Goal: Information Seeking & Learning: Find specific page/section

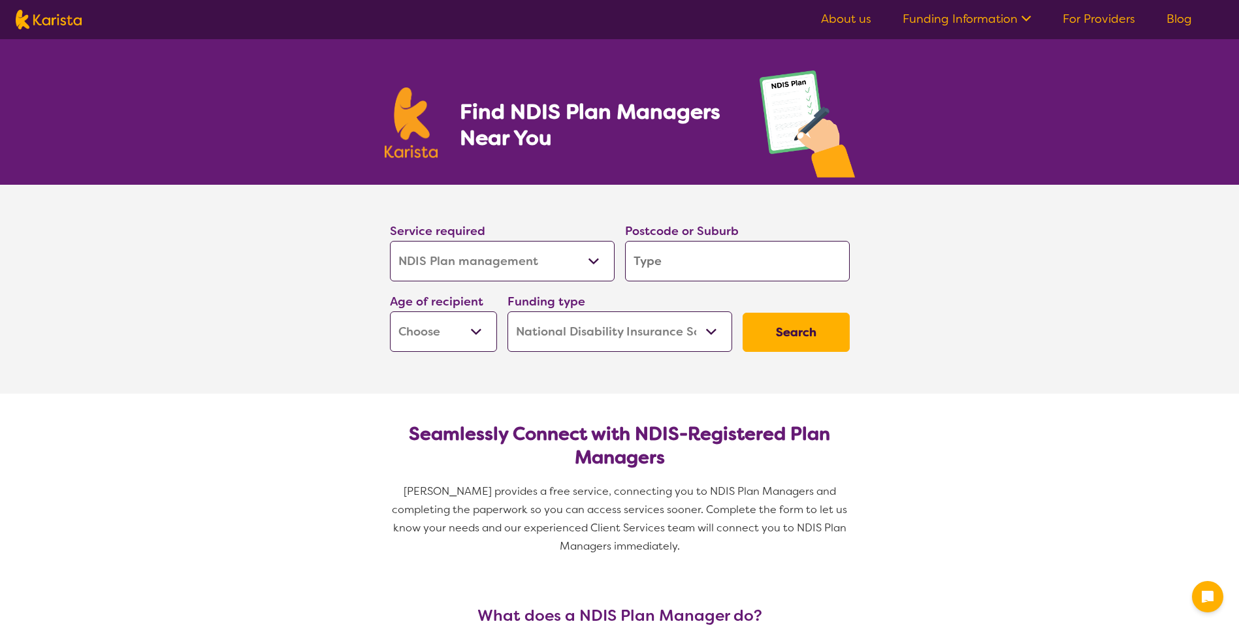
select select "NDIS Plan management"
select select "NDIS"
select select "NDIS Plan management"
select select "NDIS"
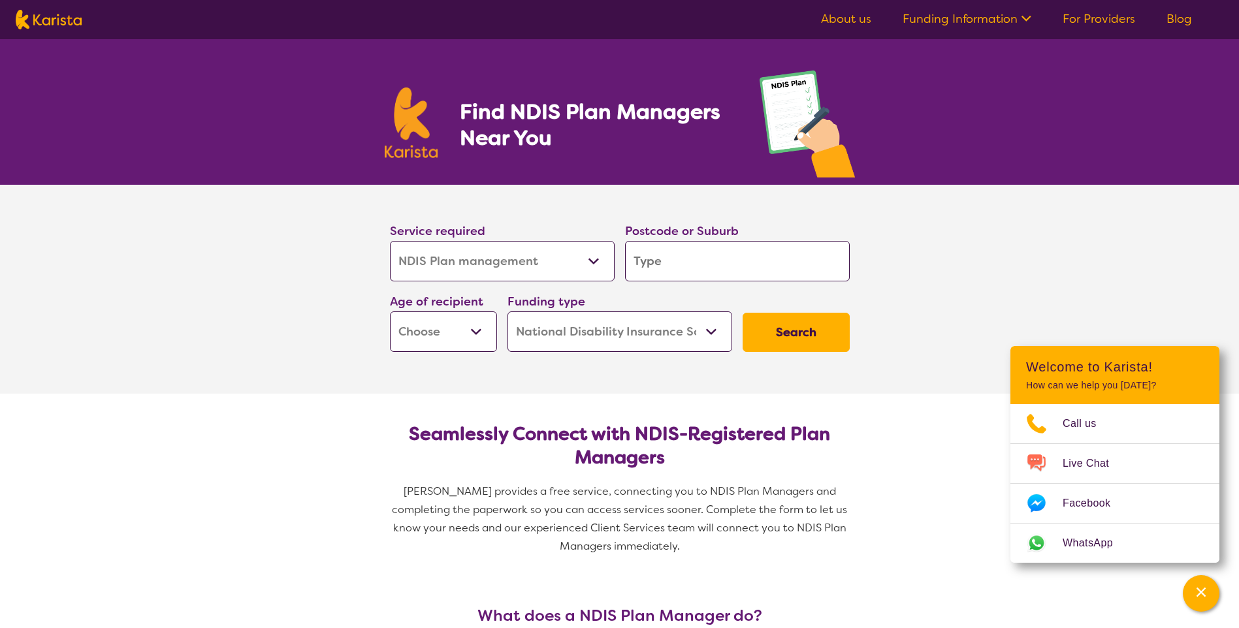
click at [797, 328] on button "Search" at bounding box center [796, 332] width 107 height 39
click at [653, 266] on input "search" at bounding box center [737, 261] width 225 height 40
type input "4"
type input "42"
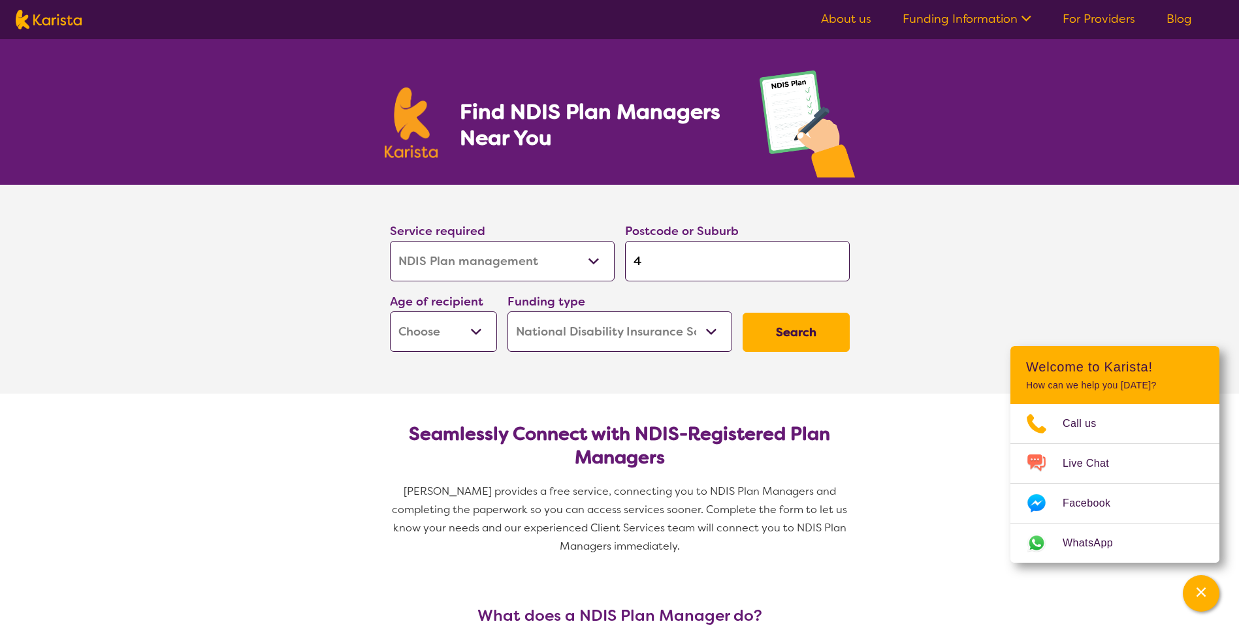
type input "42"
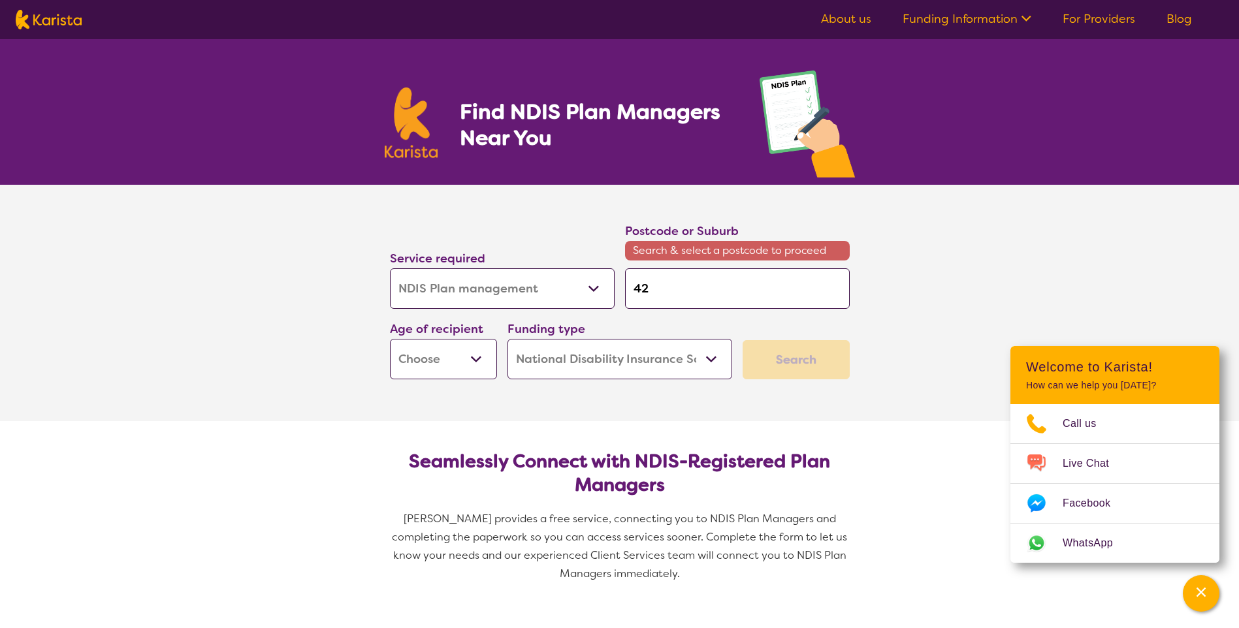
type input "420"
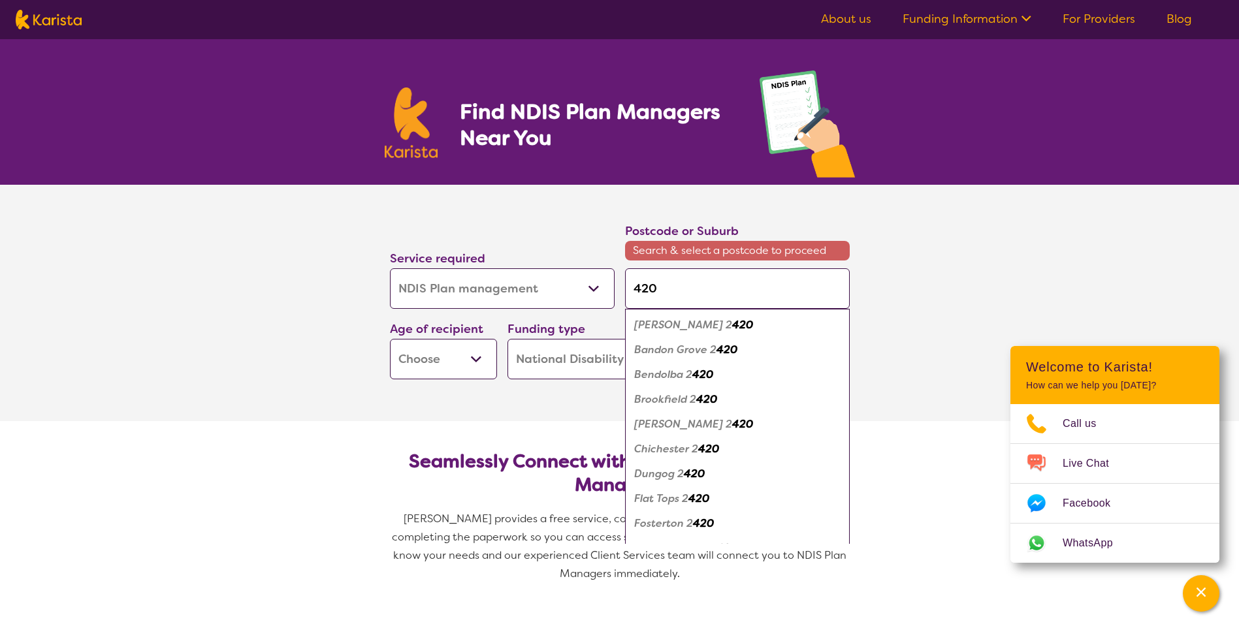
type input "4209"
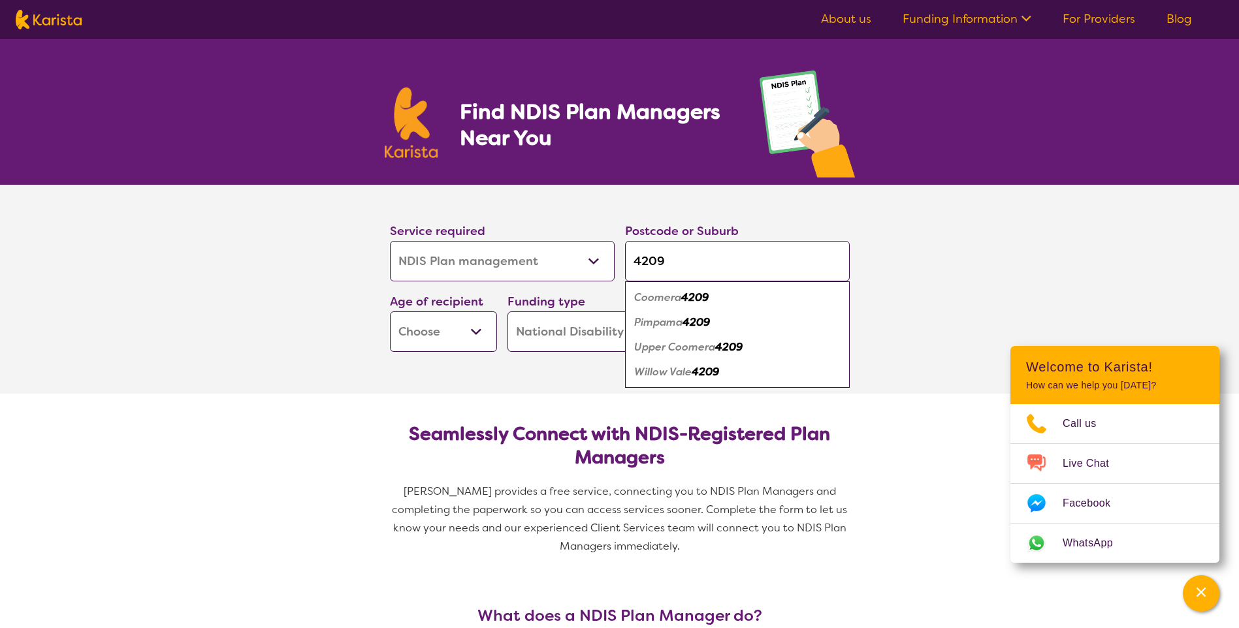
type input "4209"
click at [664, 293] on em "Coomera" at bounding box center [657, 298] width 47 height 14
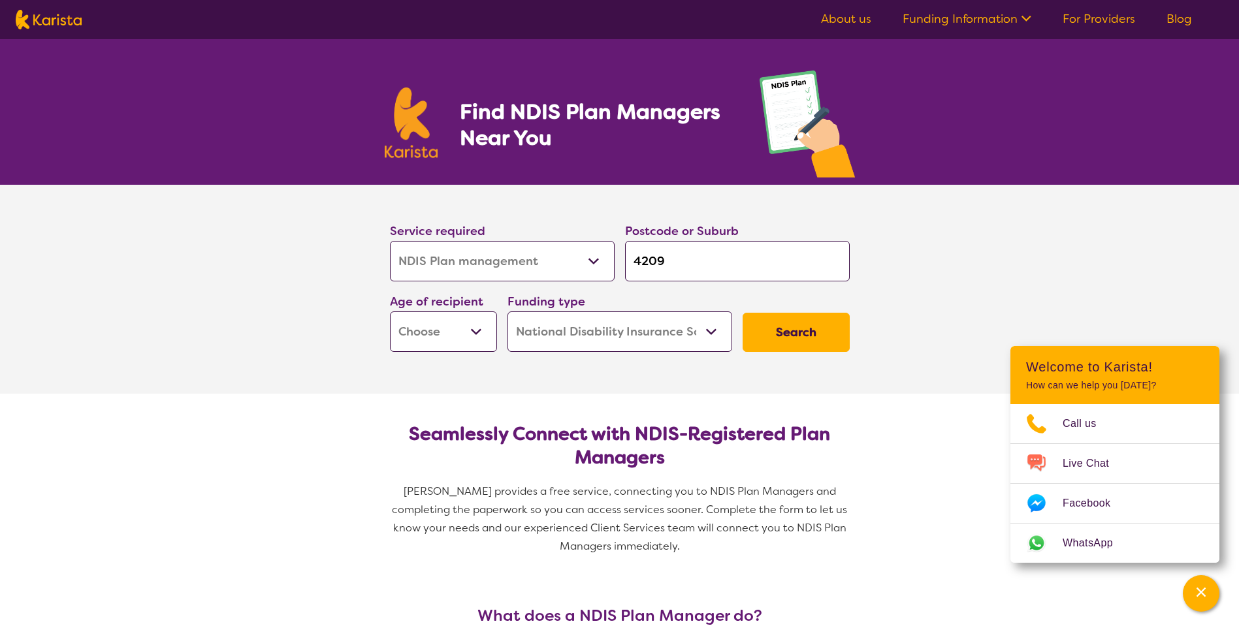
drag, startPoint x: 475, startPoint y: 328, endPoint x: 464, endPoint y: 338, distance: 14.8
click at [475, 328] on select "Early Childhood - 0 to 9 Child - 10 to 11 Adolescent - 12 to 17 Adult - 18 to 6…" at bounding box center [443, 332] width 107 height 40
select select "EC"
click at [390, 312] on select "Early Childhood - 0 to 9 Child - 10 to 11 Adolescent - 12 to 17 Adult - 18 to 6…" at bounding box center [443, 332] width 107 height 40
select select "EC"
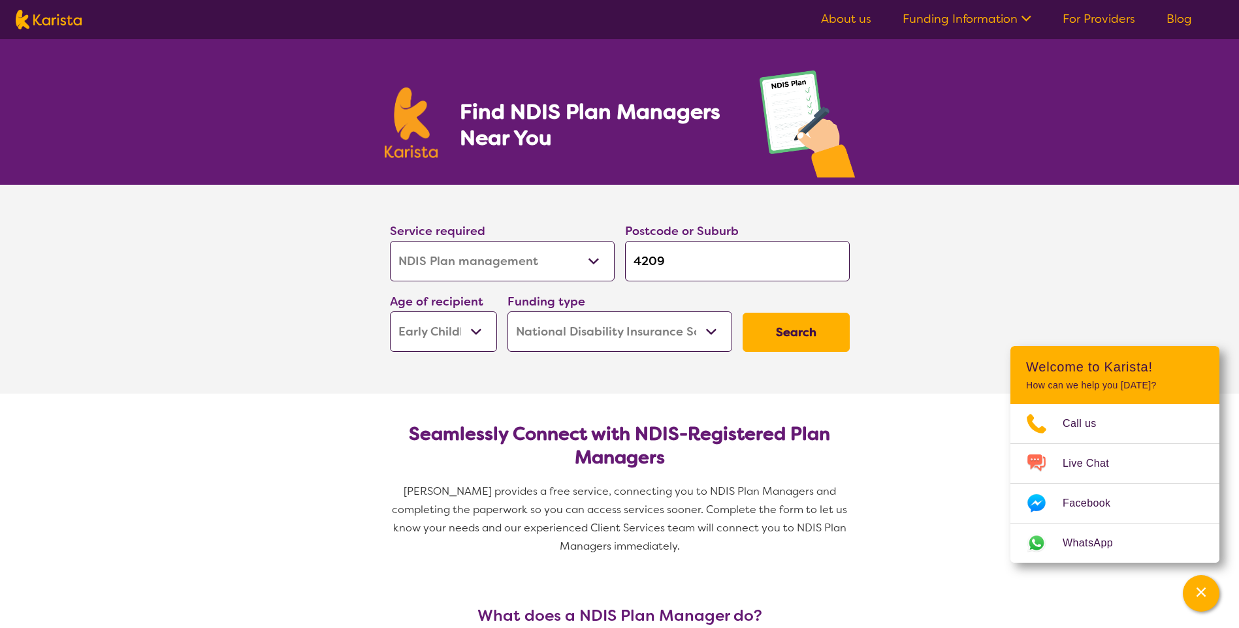
click at [779, 335] on button "Search" at bounding box center [796, 332] width 107 height 39
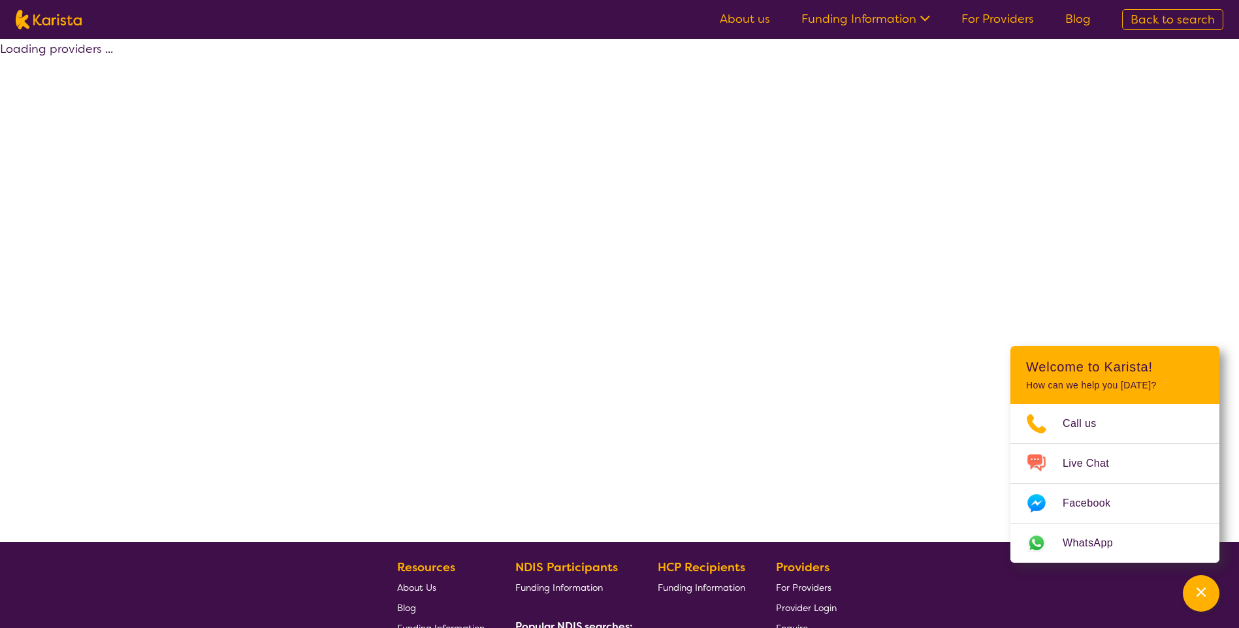
select select "by_score"
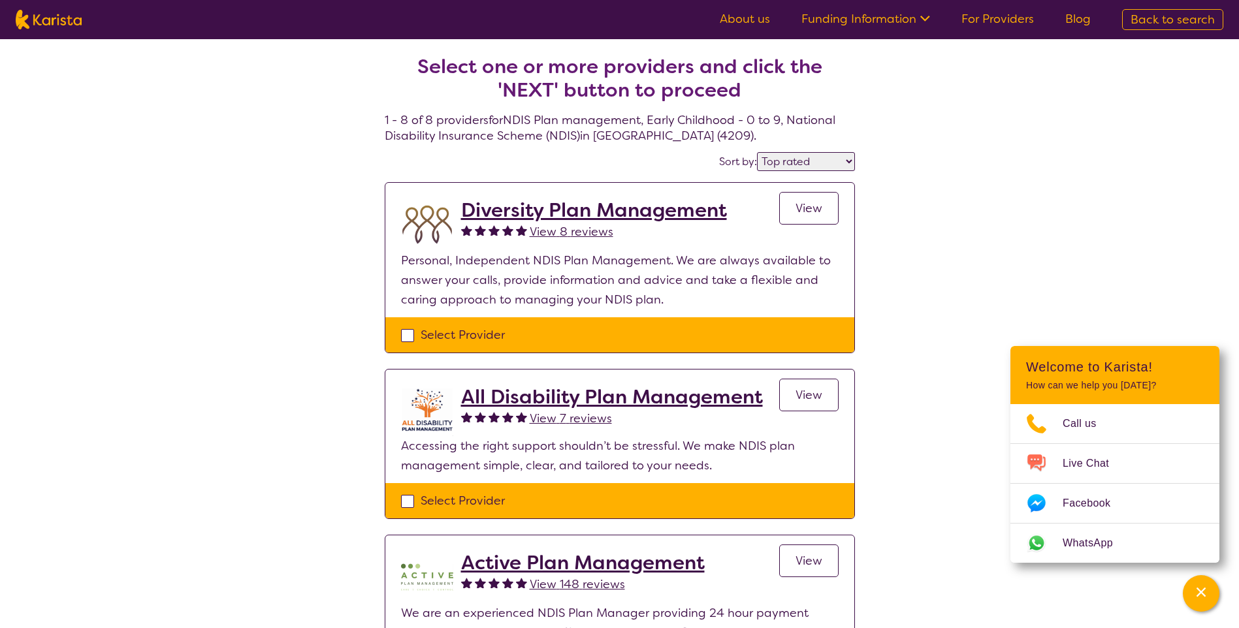
select select "NDIS Plan management"
select select "EC"
select select "NDIS"
select select "NDIS Plan management"
select select "EC"
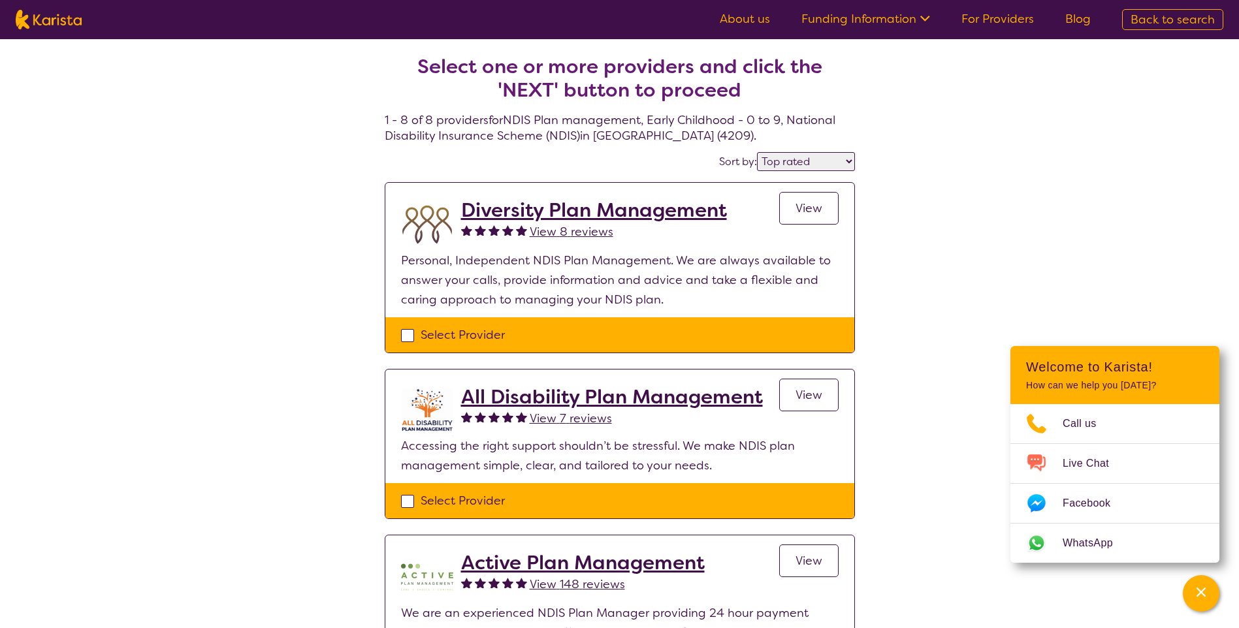
select select "NDIS"
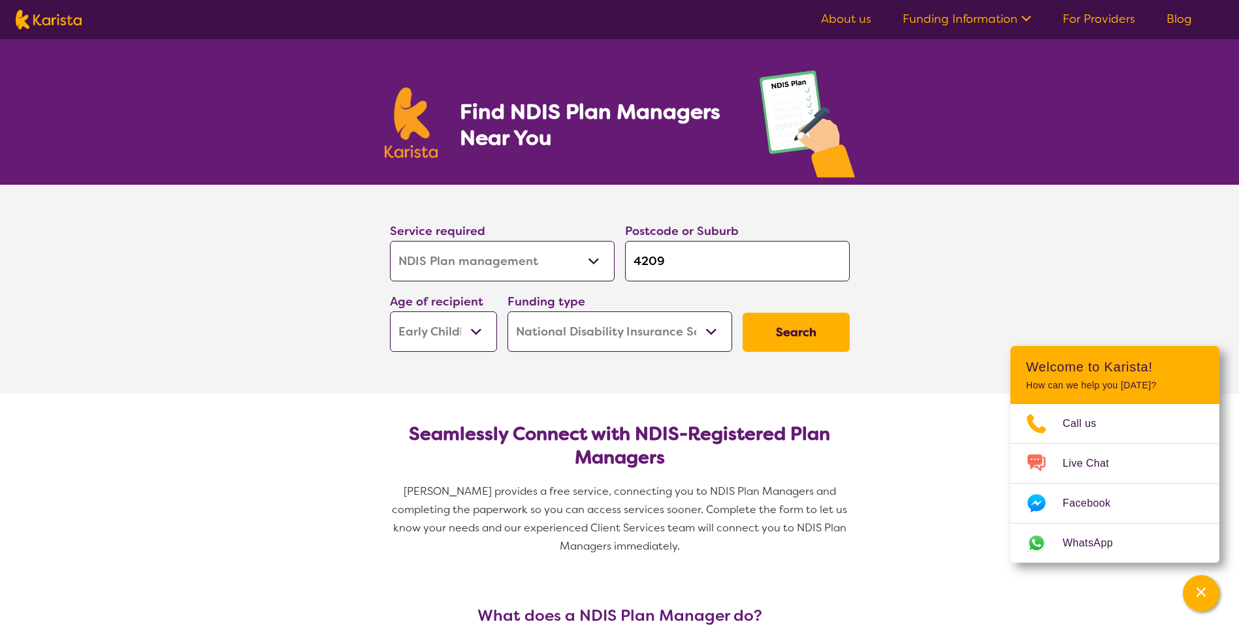
click at [466, 334] on select "Early Childhood - 0 to 9 Child - 10 to 11 Adolescent - 12 to 17 Adult - 18 to 6…" at bounding box center [443, 332] width 107 height 40
select select
click at [390, 312] on select "Early Childhood - 0 to 9 Child - 10 to 11 Adolescent - 12 to 17 Adult - 18 to 6…" at bounding box center [443, 332] width 107 height 40
select select
click at [783, 328] on button "Search" at bounding box center [796, 332] width 107 height 39
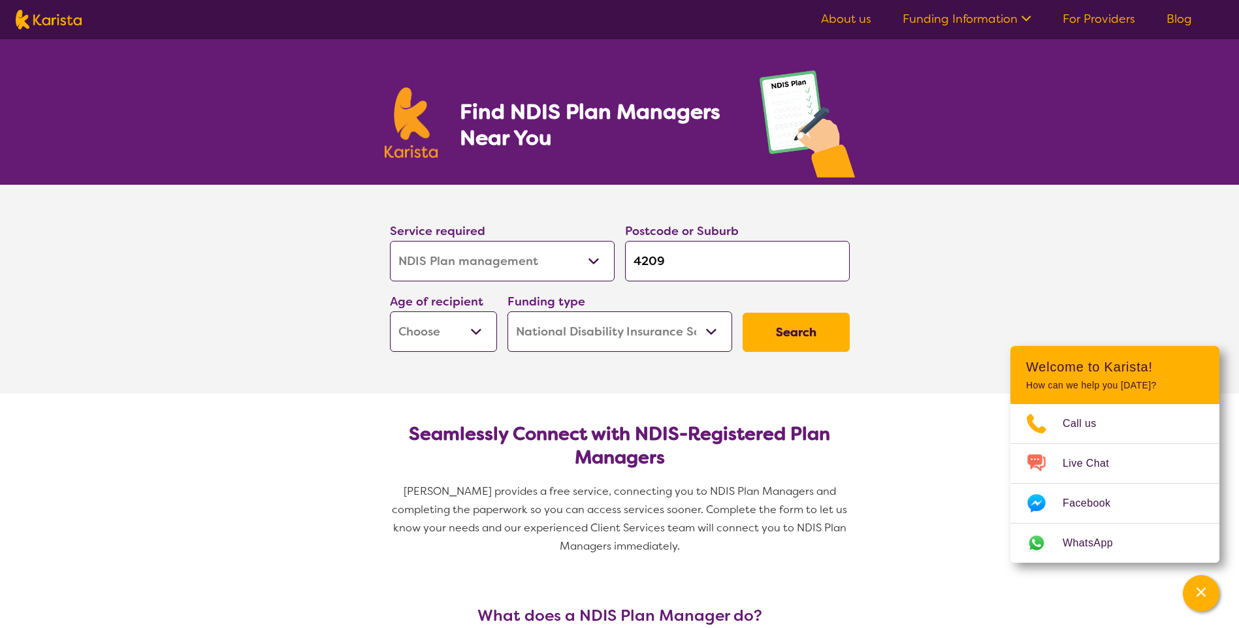
click at [432, 324] on select "Early Childhood - 0 to 9 Child - 10 to 11 Adolescent - 12 to 17 Adult - 18 to 6…" at bounding box center [443, 332] width 107 height 40
select select "EC"
click at [390, 312] on select "Early Childhood - 0 to 9 Child - 10 to 11 Adolescent - 12 to 17 Adult - 18 to 6…" at bounding box center [443, 332] width 107 height 40
select select "EC"
click at [712, 329] on select "Home Care Package (HCP) National Disability Insurance Scheme (NDIS) I don't know" at bounding box center [619, 332] width 225 height 40
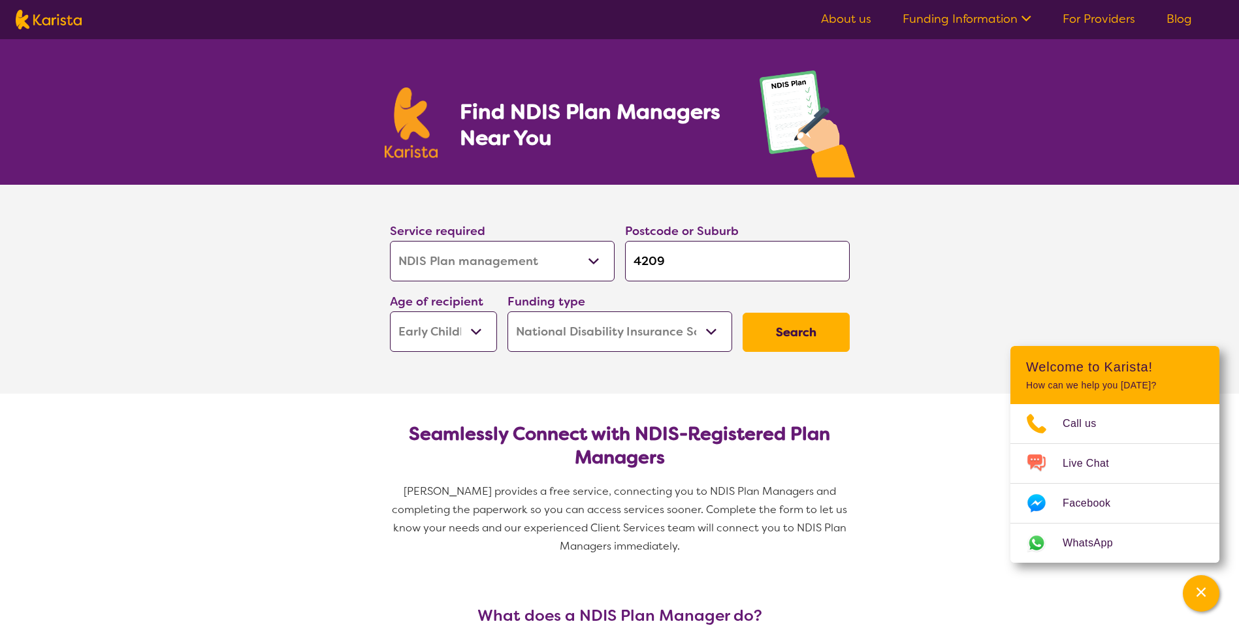
click at [507, 312] on select "Home Care Package (HCP) National Disability Insurance Scheme (NDIS) I don't know" at bounding box center [619, 332] width 225 height 40
click at [797, 341] on button "Search" at bounding box center [796, 332] width 107 height 39
select select "by_score"
